Goal: Information Seeking & Learning: Learn about a topic

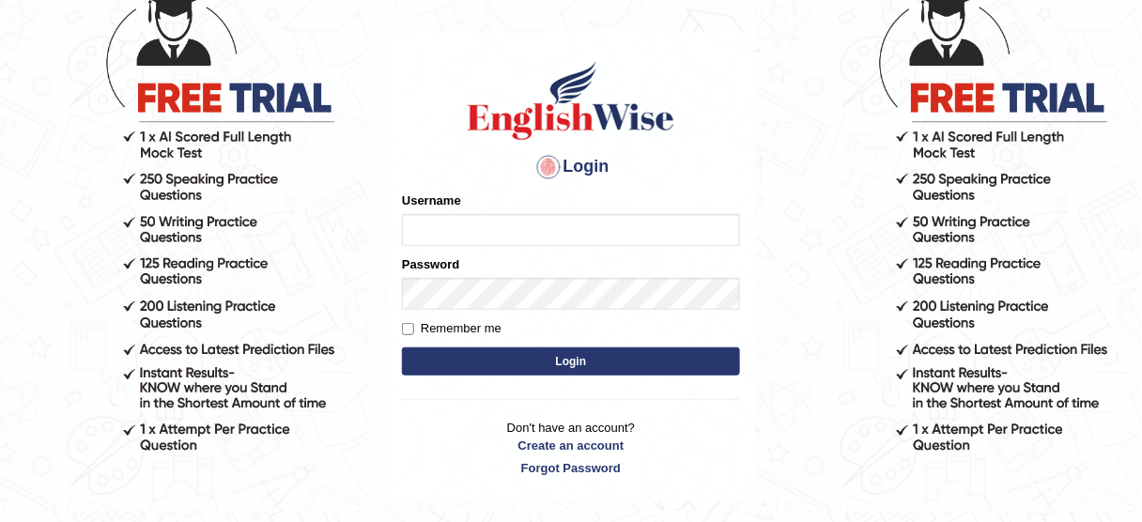
scroll to position [149, 0]
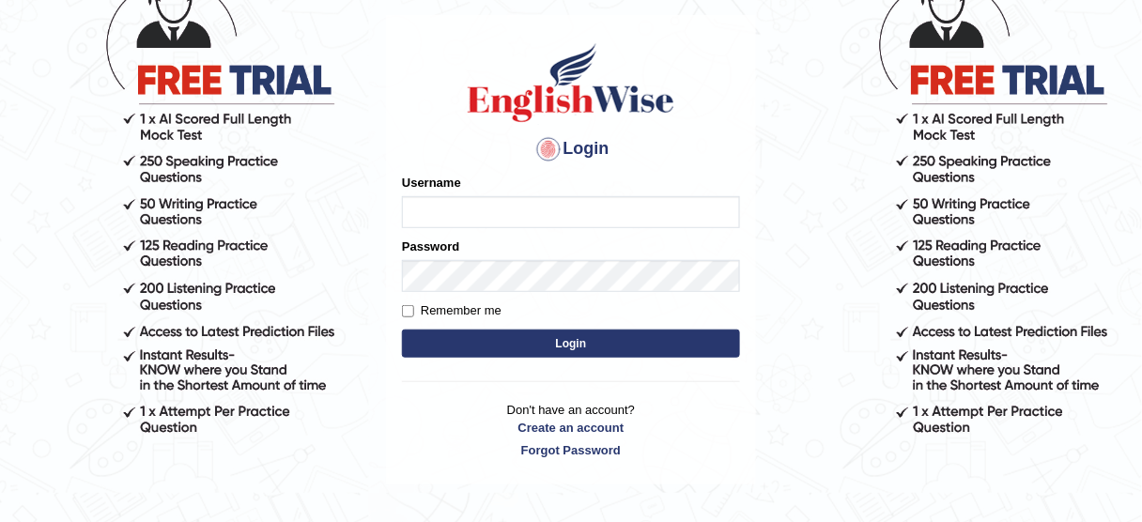
type input "bhagwantbrar"
click at [586, 342] on button "Login" at bounding box center [571, 344] width 338 height 28
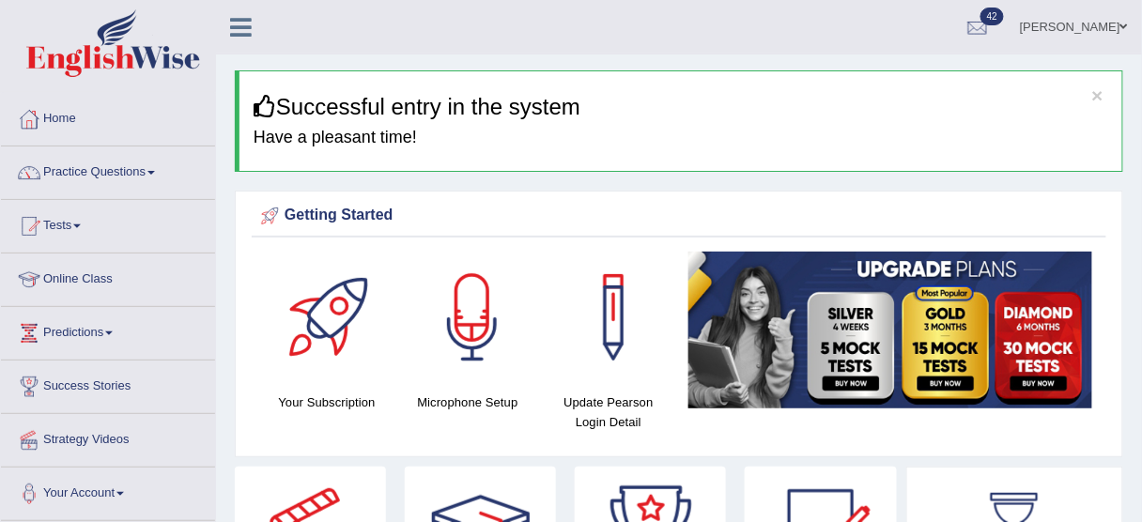
click at [137, 164] on link "Practice Questions" at bounding box center [108, 169] width 214 height 47
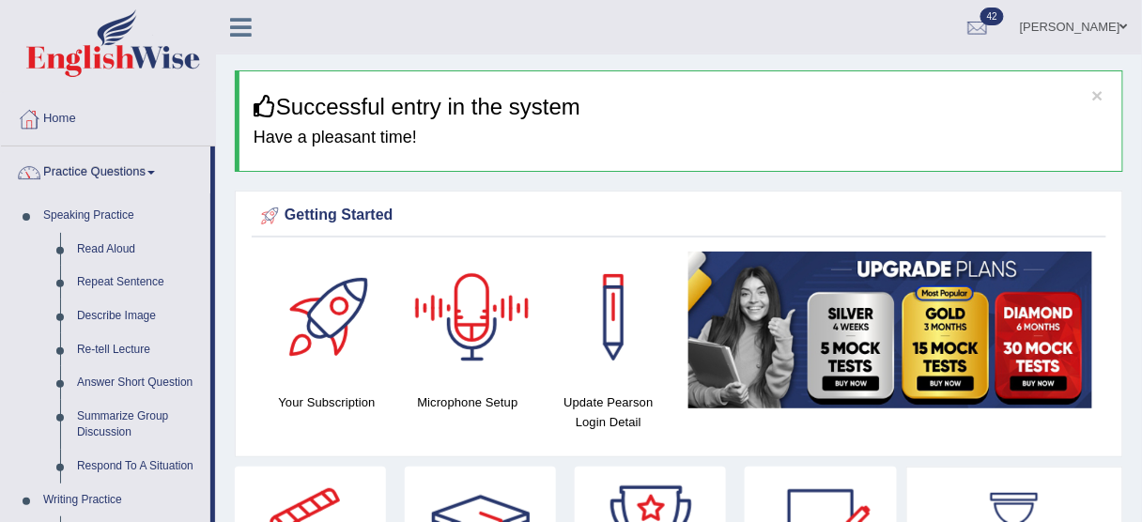
click at [1104, 29] on link "Bhagwant singh" at bounding box center [1074, 24] width 136 height 49
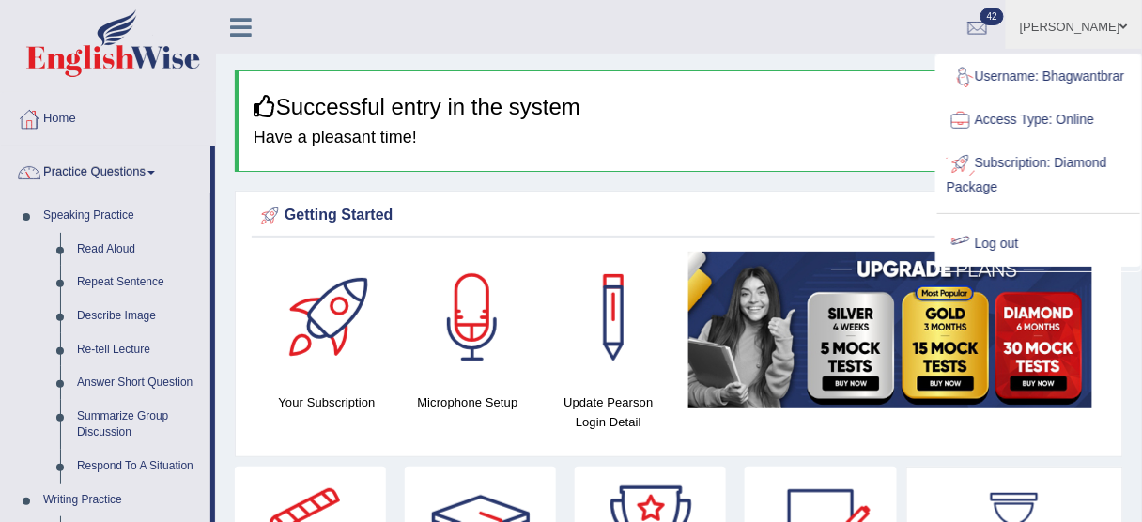
click at [1002, 244] on link "Log out" at bounding box center [1038, 244] width 203 height 43
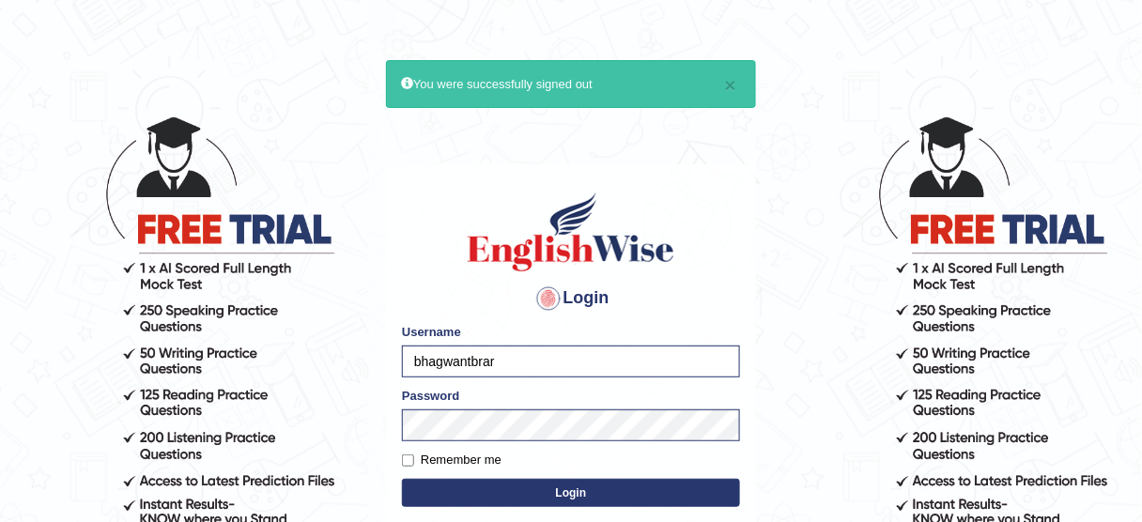
type input "obehi00"
click at [497, 482] on button "Login" at bounding box center [571, 493] width 338 height 28
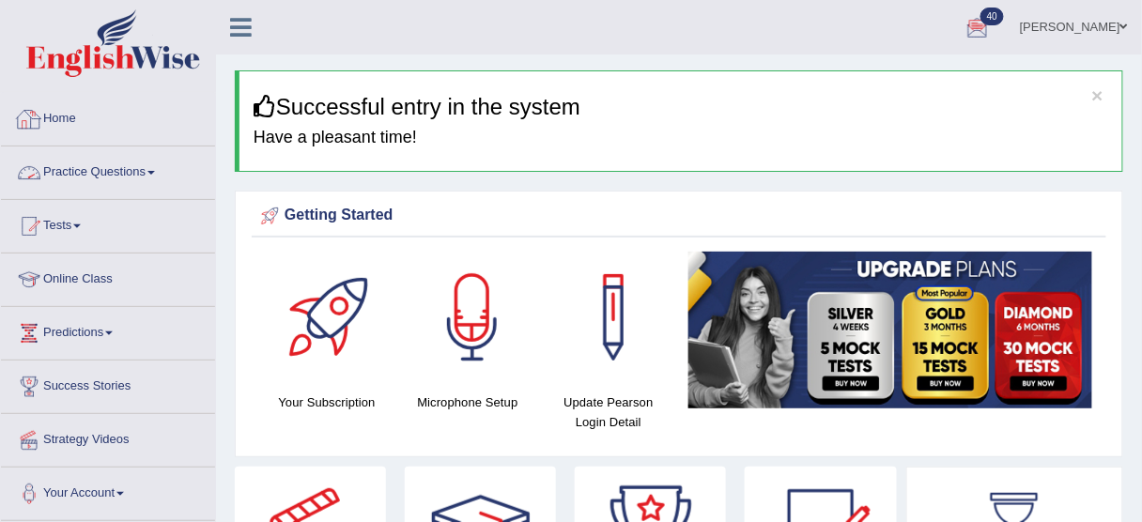
click at [135, 164] on link "Practice Questions" at bounding box center [108, 169] width 214 height 47
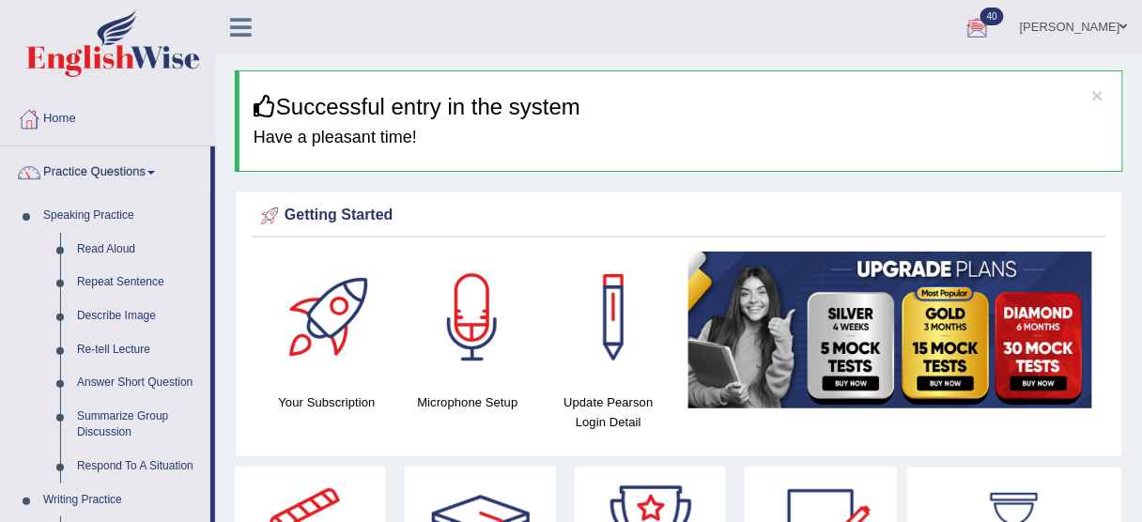
click at [141, 175] on link "Practice Questions" at bounding box center [105, 169] width 209 height 47
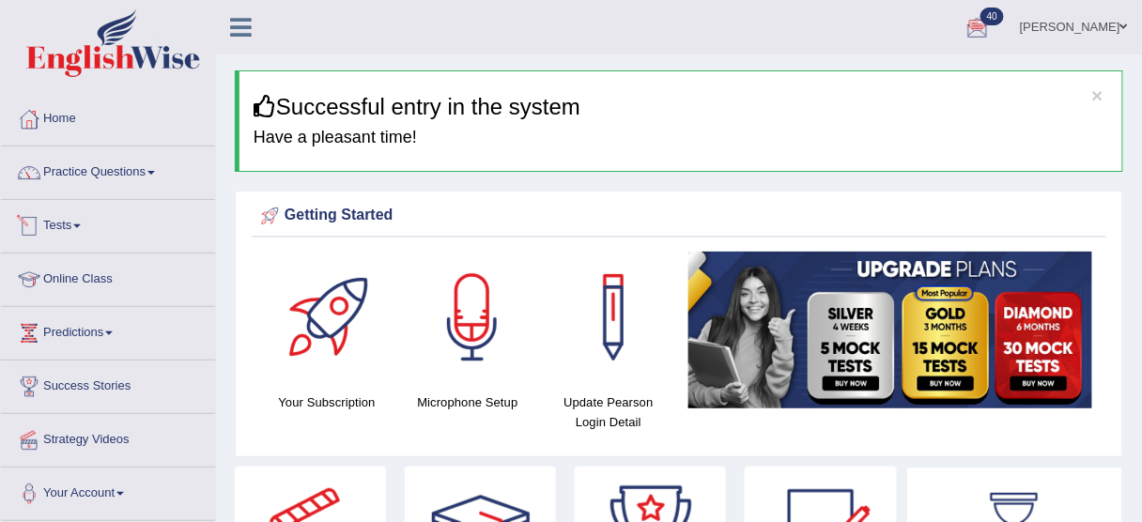
click at [79, 224] on span at bounding box center [77, 226] width 8 height 4
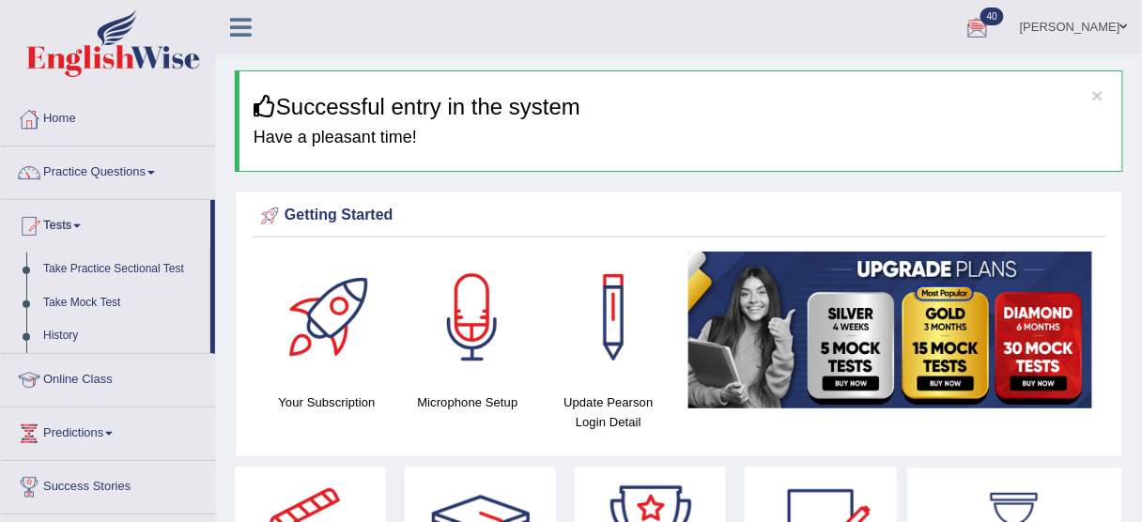
click at [80, 228] on link "Tests" at bounding box center [105, 223] width 209 height 47
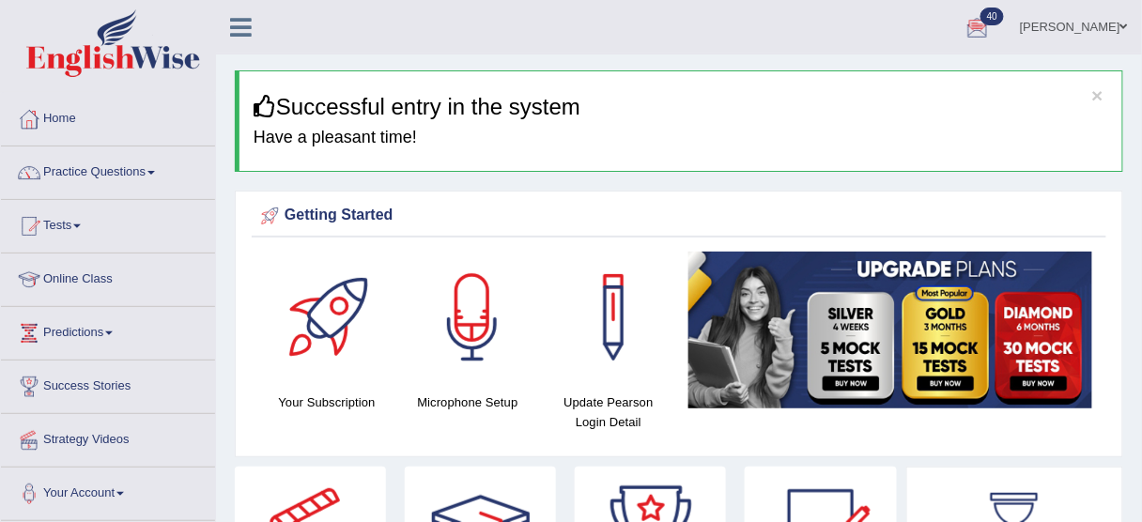
click at [97, 277] on link "Online Class" at bounding box center [108, 277] width 214 height 47
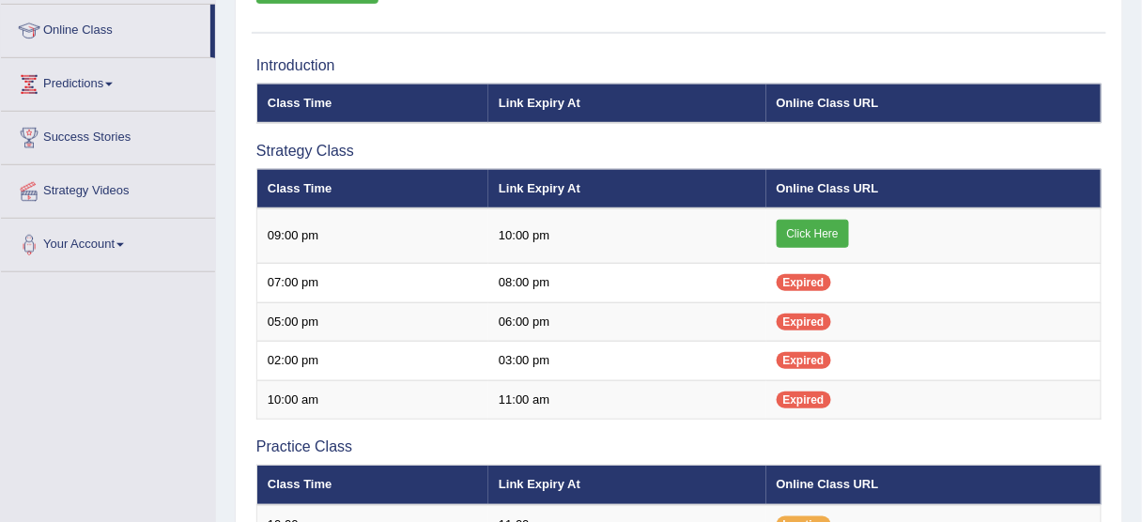
scroll to position [150, 0]
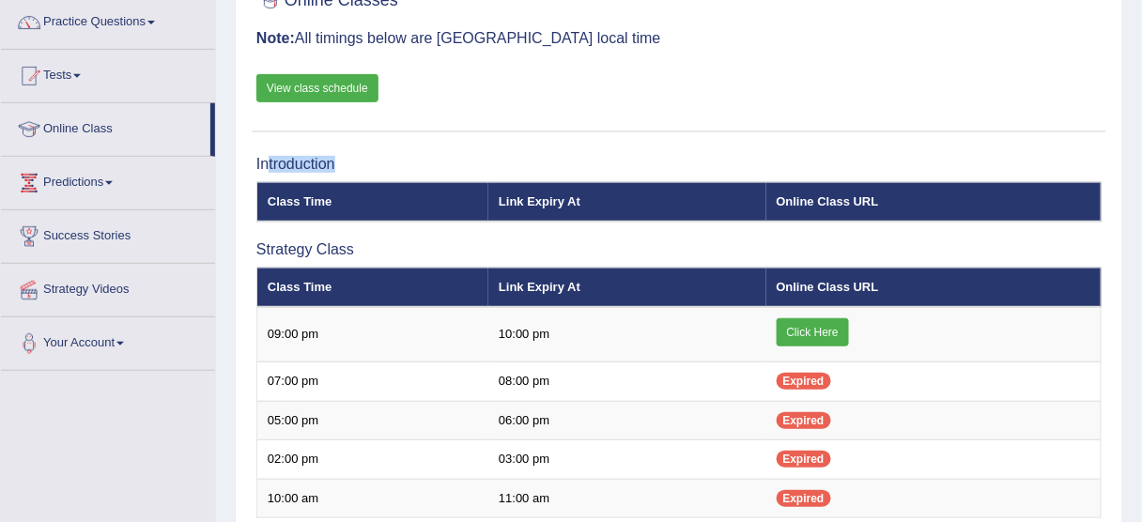
drag, startPoint x: 264, startPoint y: 161, endPoint x: 355, endPoint y: 163, distance: 91.1
click at [355, 163] on h3 "Introduction" at bounding box center [678, 164] width 845 height 17
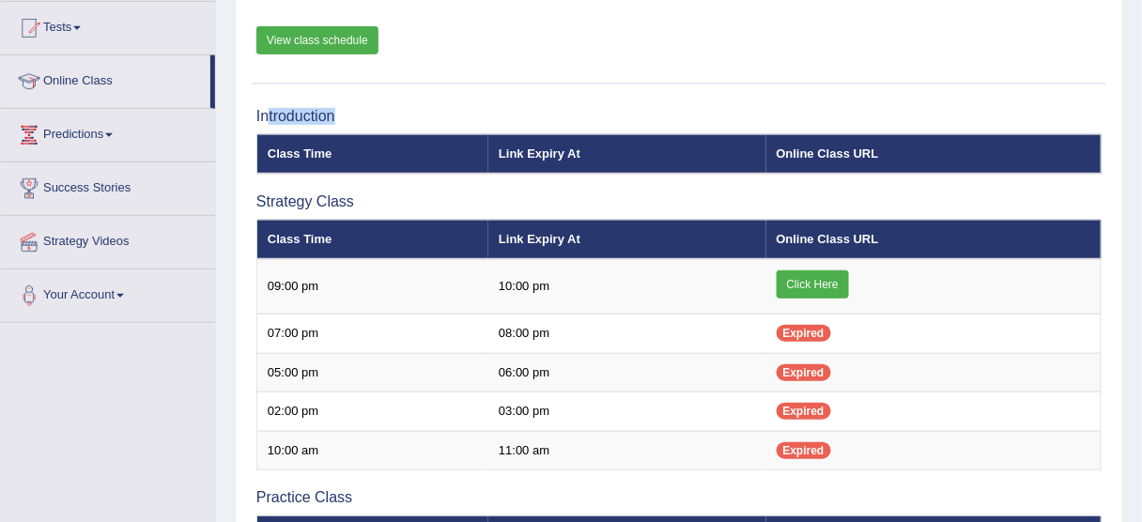
scroll to position [225, 0]
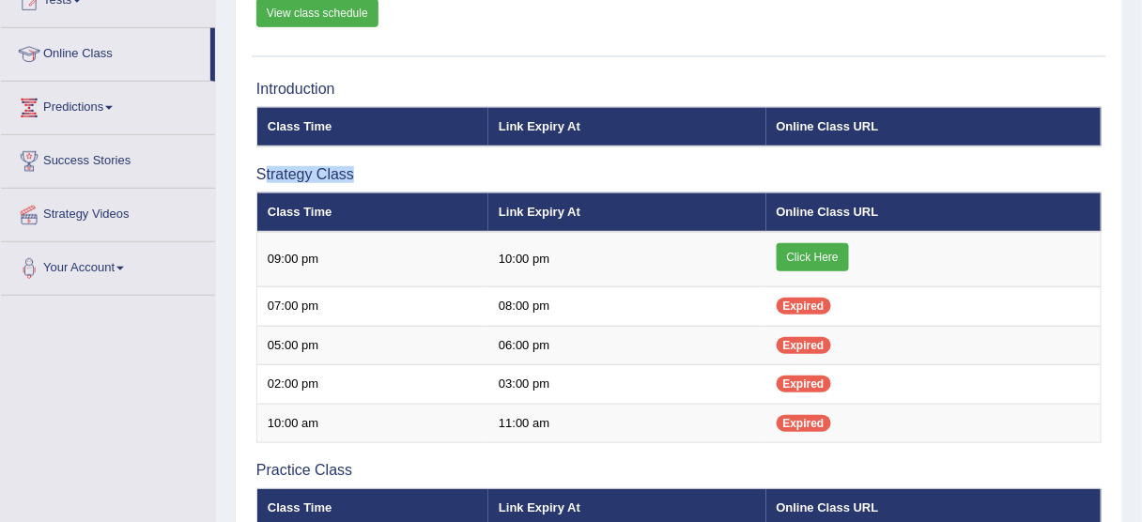
drag, startPoint x: 263, startPoint y: 169, endPoint x: 358, endPoint y: 176, distance: 95.1
click at [358, 176] on h3 "Strategy Class" at bounding box center [678, 174] width 845 height 17
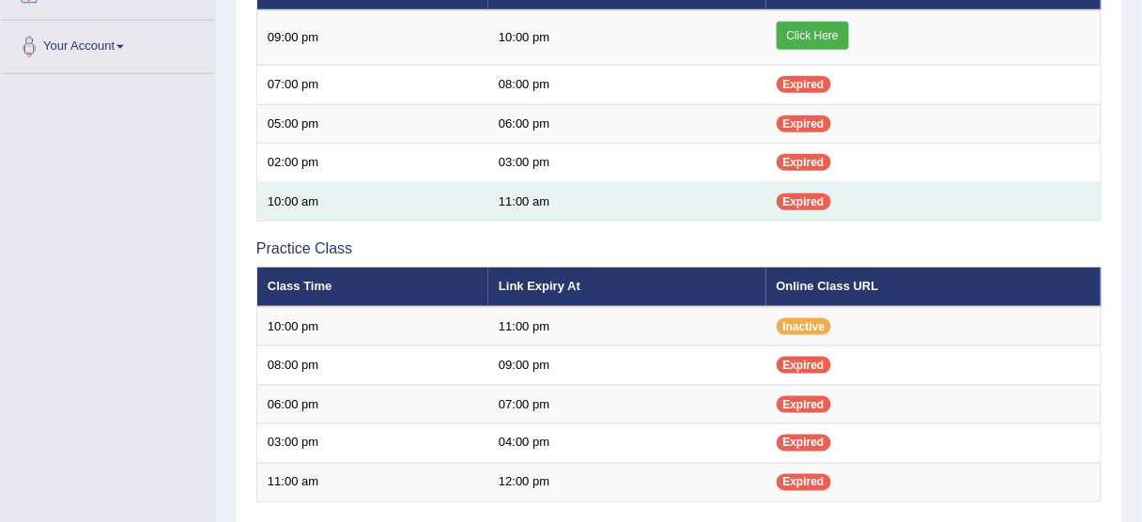
scroll to position [451, 0]
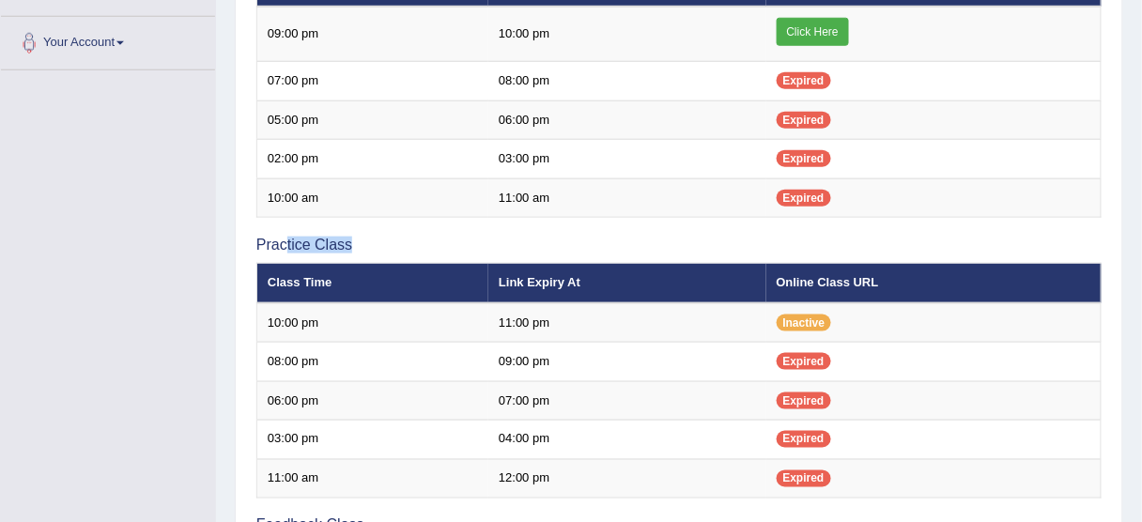
drag, startPoint x: 288, startPoint y: 242, endPoint x: 384, endPoint y: 241, distance: 95.8
click at [384, 241] on h3 "Practice Class" at bounding box center [678, 245] width 845 height 17
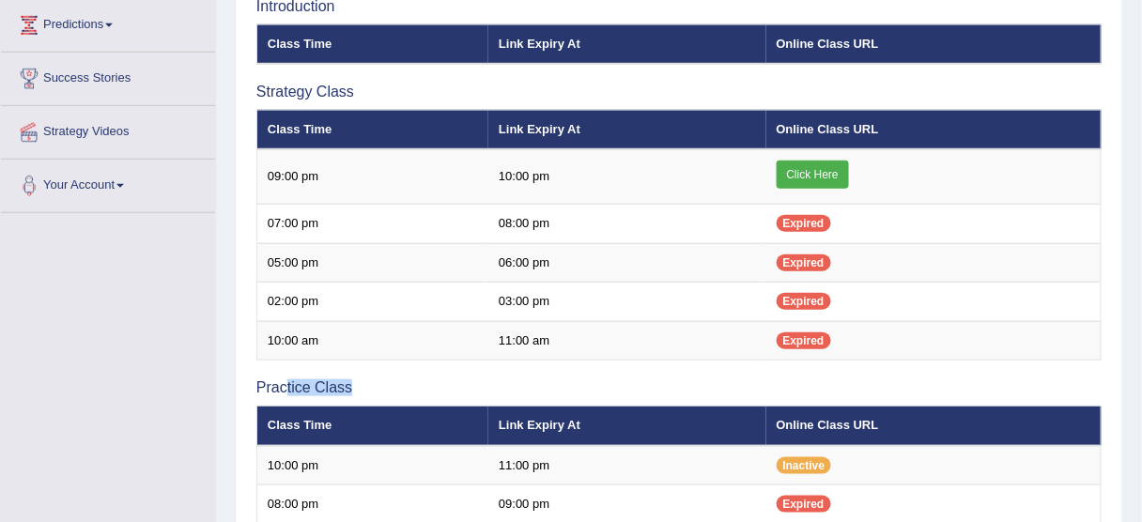
scroll to position [300, 0]
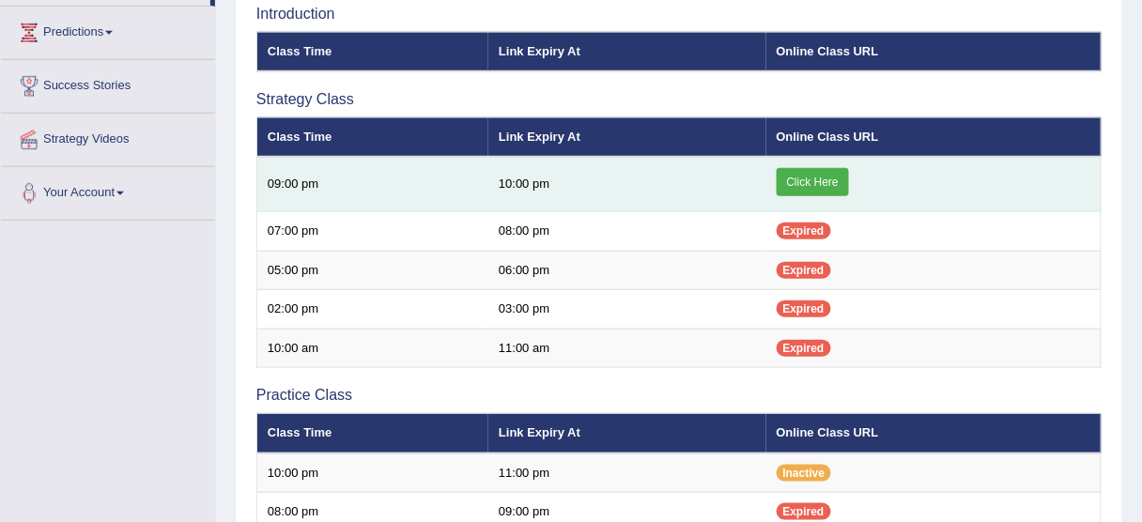
drag, startPoint x: 414, startPoint y: 186, endPoint x: 470, endPoint y: 186, distance: 56.3
click at [420, 186] on td "09:00 pm" at bounding box center [373, 184] width 232 height 55
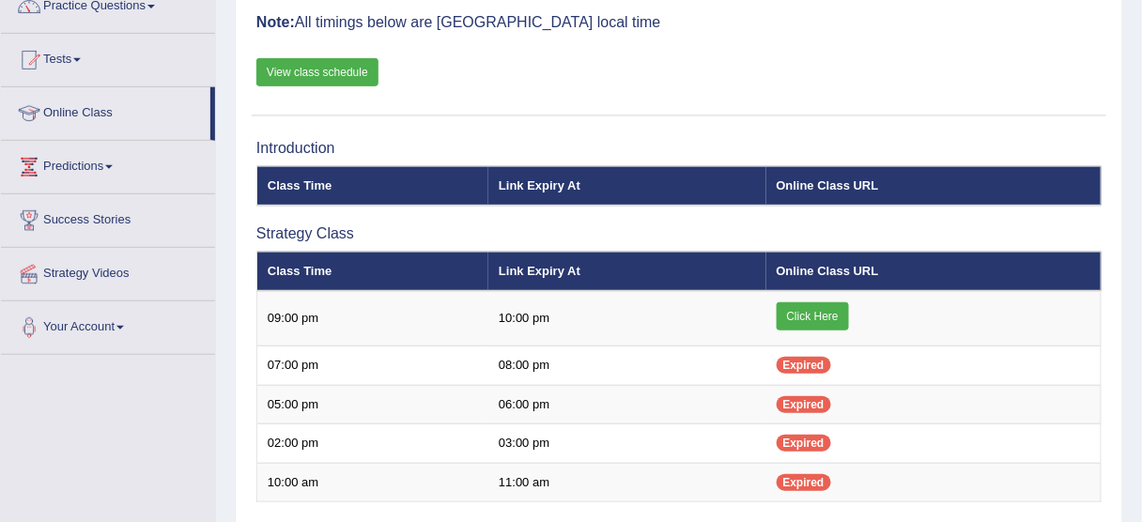
scroll to position [75, 0]
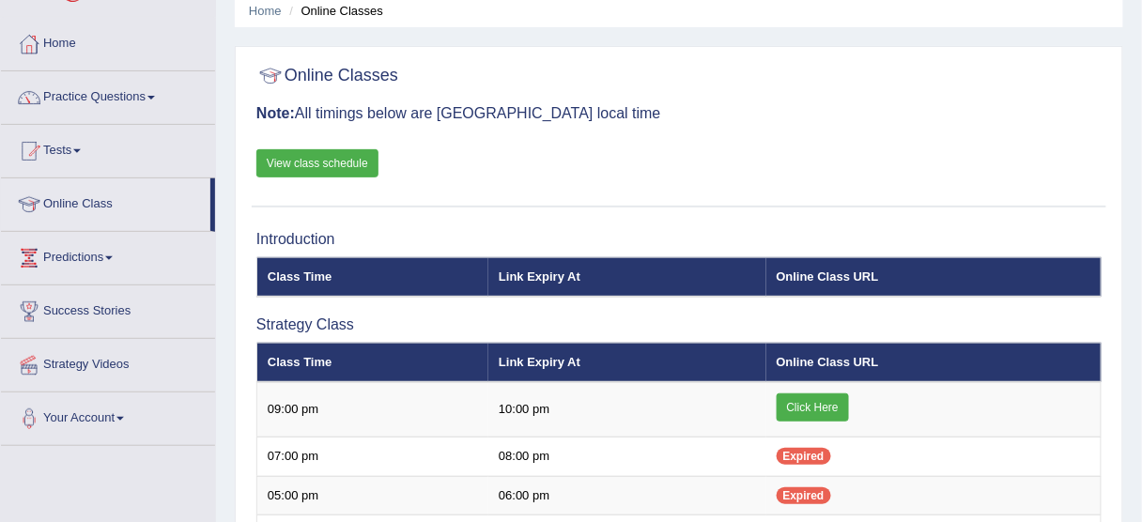
click at [349, 169] on link "View class schedule" at bounding box center [317, 163] width 122 height 28
click at [124, 87] on link "Practice Questions" at bounding box center [108, 94] width 214 height 47
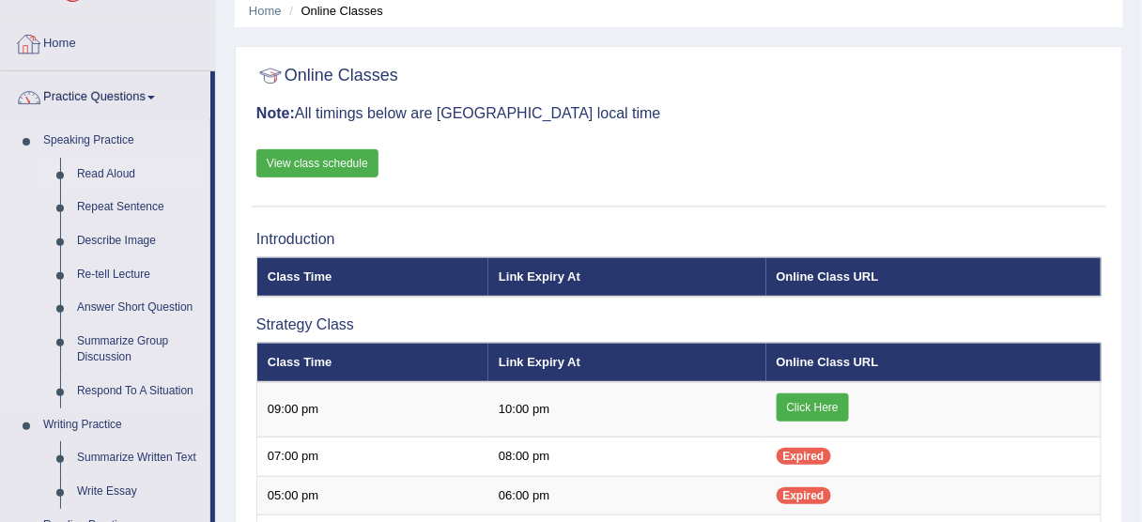
click at [128, 173] on link "Read Aloud" at bounding box center [140, 175] width 142 height 34
